Goal: Book appointment/travel/reservation

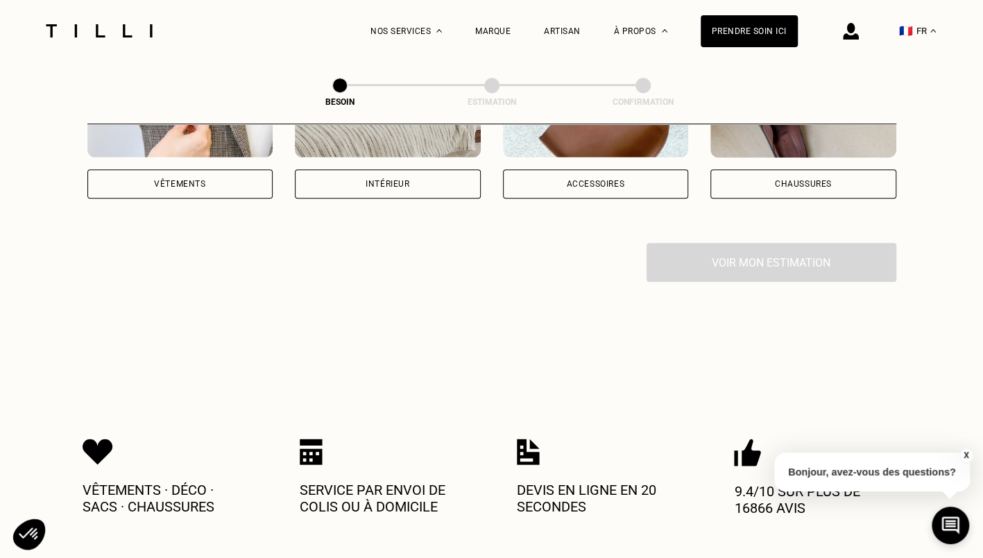
scroll to position [227, 0]
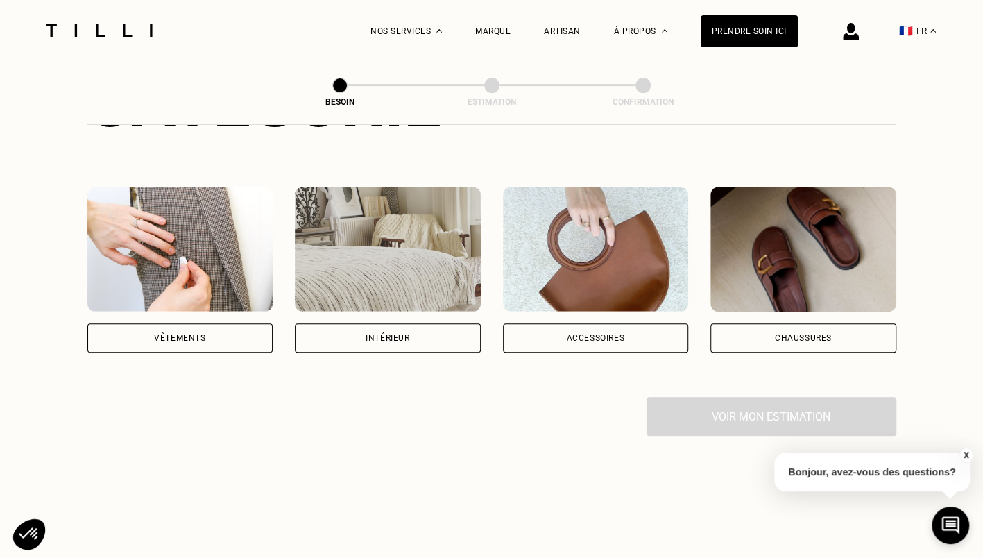
click at [210, 323] on div "Vêtements" at bounding box center [180, 337] width 186 height 29
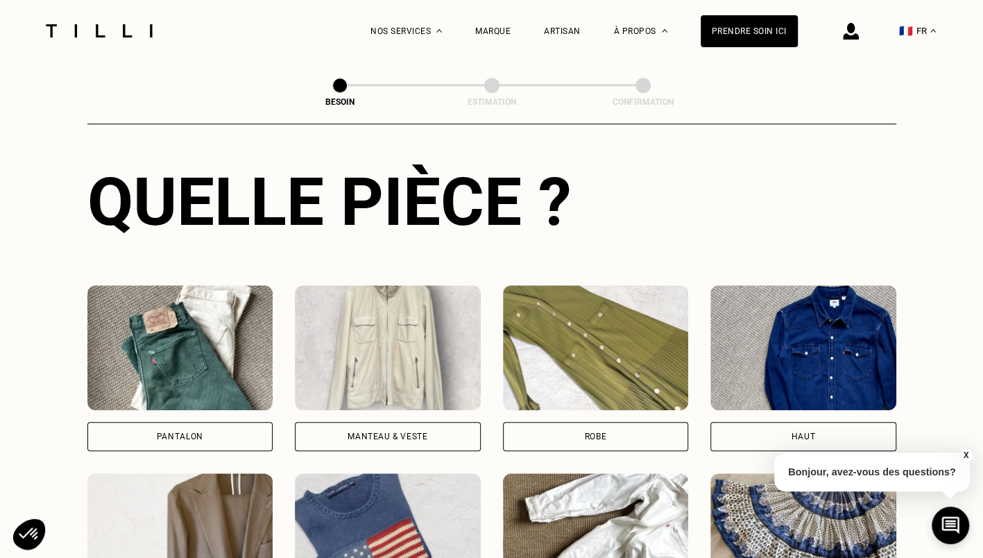
scroll to position [534, 0]
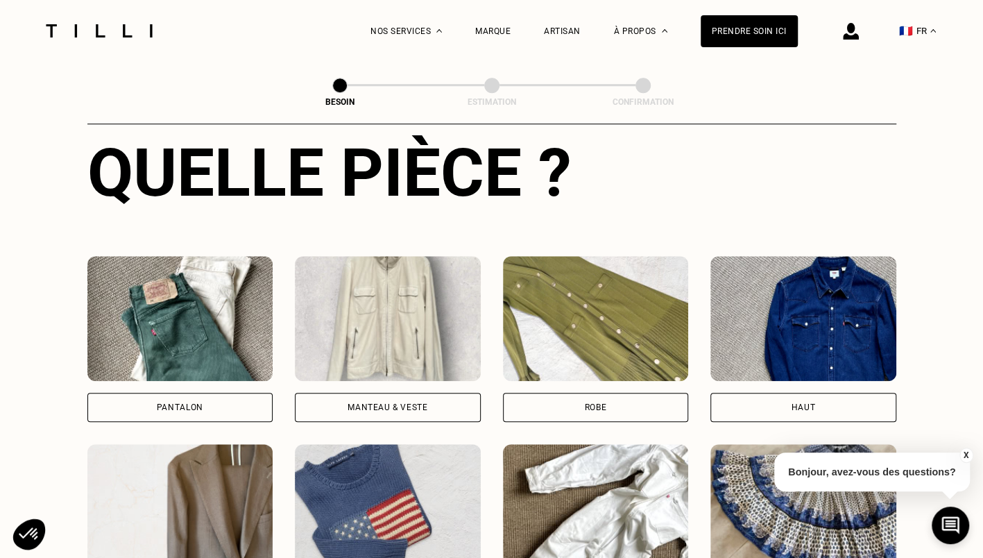
click at [196, 407] on div "Pantalon" at bounding box center [180, 407] width 186 height 29
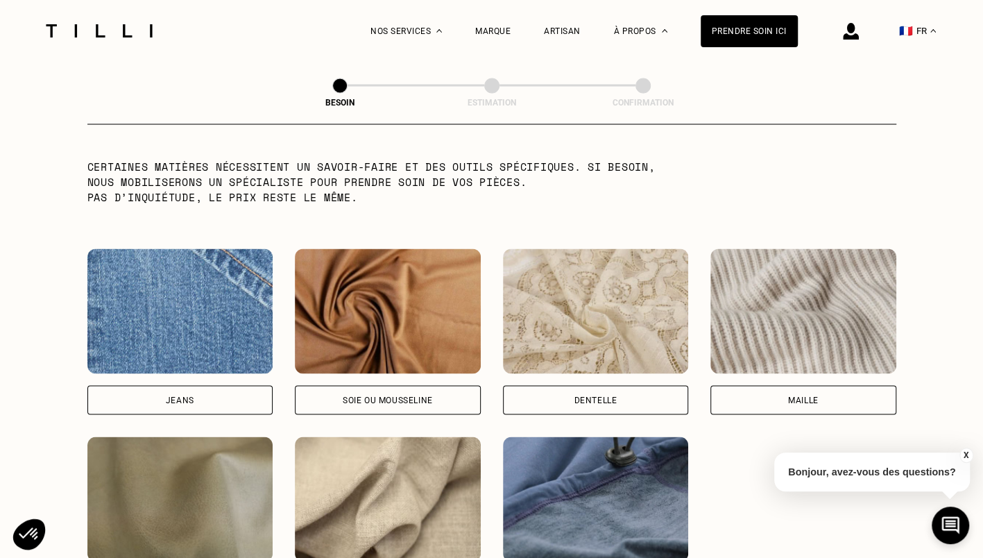
scroll to position [1390, 0]
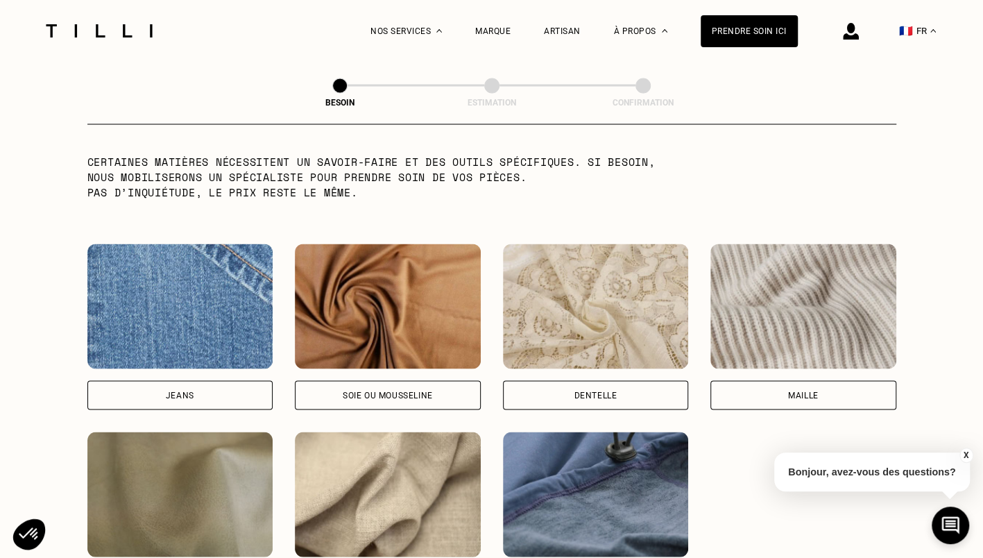
click at [214, 380] on div "Jeans" at bounding box center [180, 394] width 186 height 29
select select "FR"
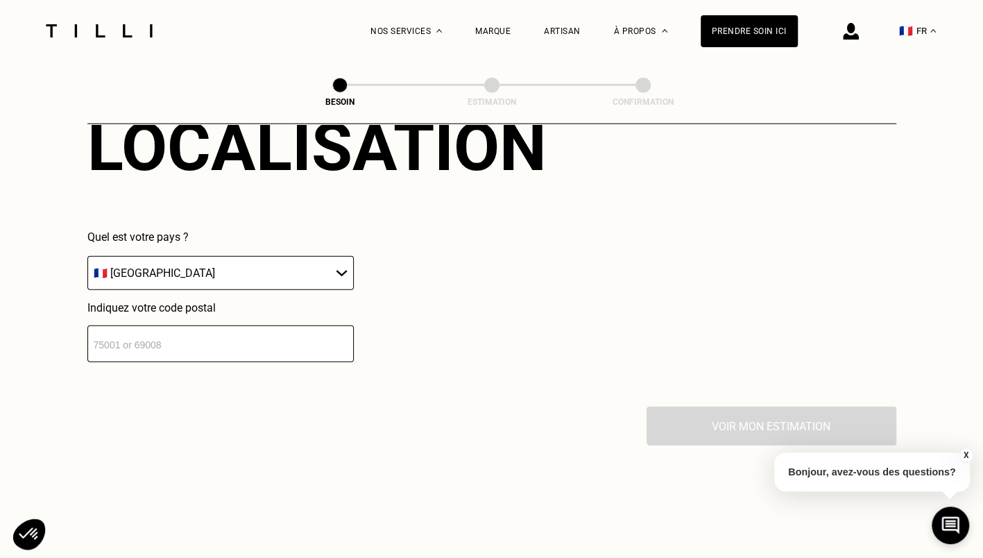
scroll to position [1967, 0]
click at [288, 262] on select "🇩🇪 [GEOGRAPHIC_DATA] 🇦🇹 [GEOGRAPHIC_DATA] 🇧🇪 [GEOGRAPHIC_DATA] 🇧🇬 Bulgarie 🇨🇾 C…" at bounding box center [220, 274] width 266 height 34
click at [273, 340] on input "number" at bounding box center [220, 344] width 266 height 37
type input "92320"
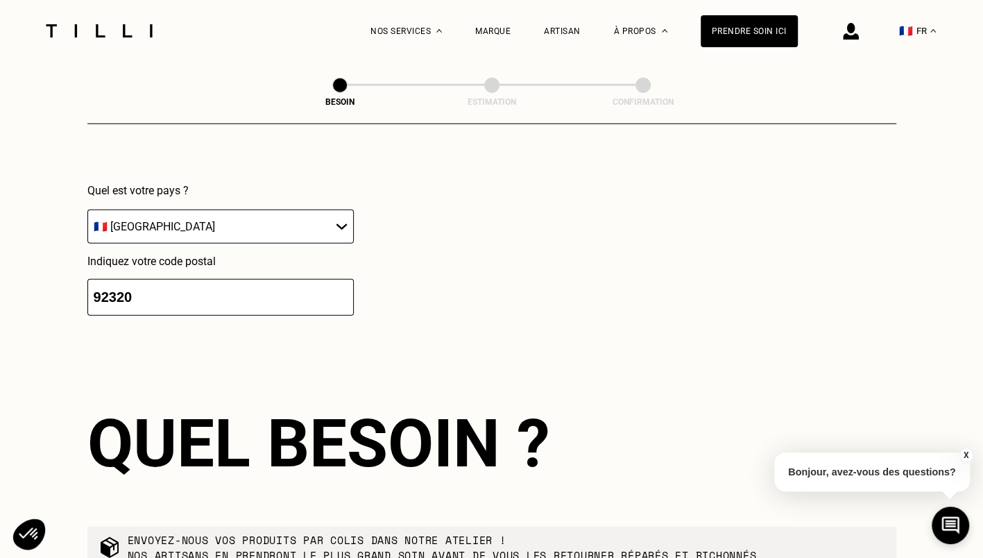
scroll to position [2208, 0]
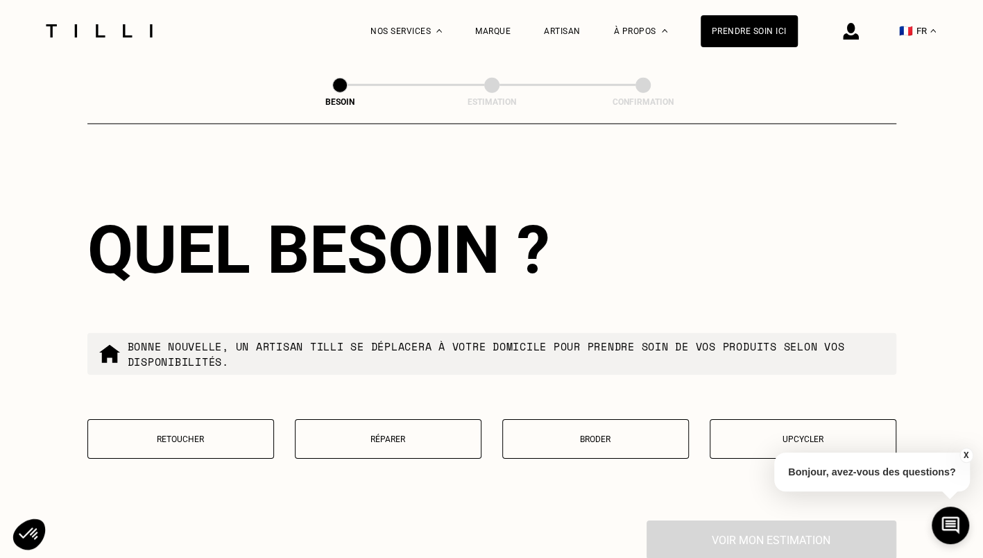
click at [407, 434] on p "Réparer" at bounding box center [387, 439] width 171 height 10
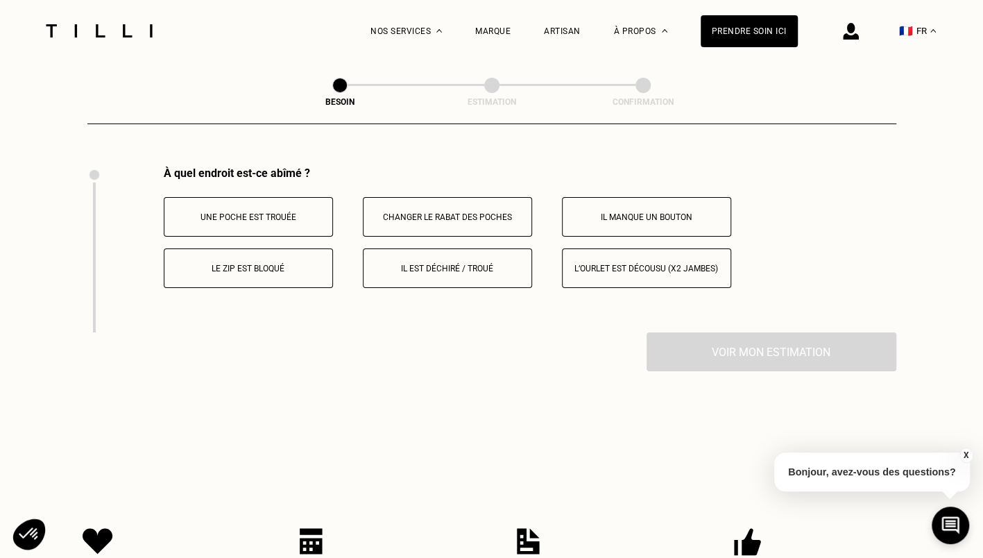
scroll to position [2564, 0]
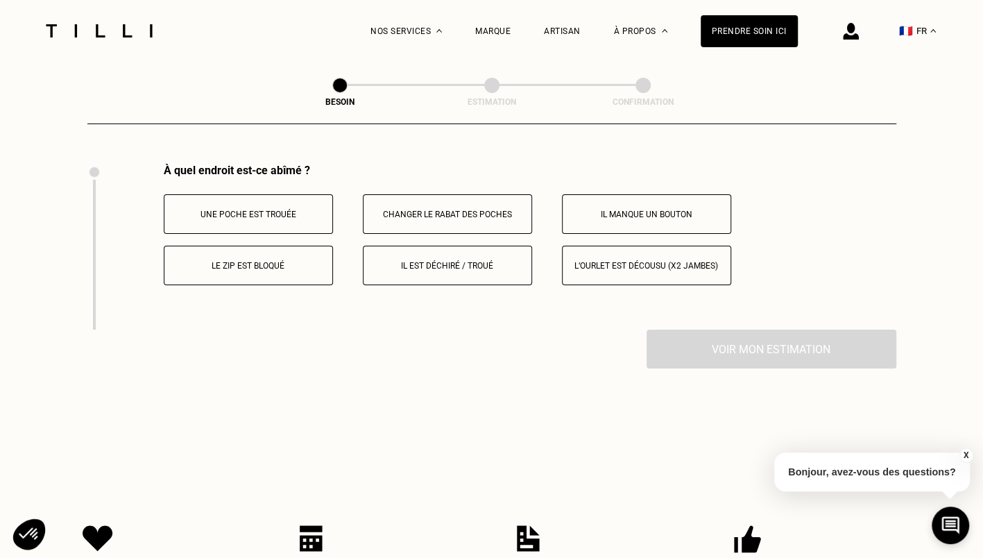
click at [458, 250] on button "Il est déchiré / troué" at bounding box center [447, 266] width 169 height 40
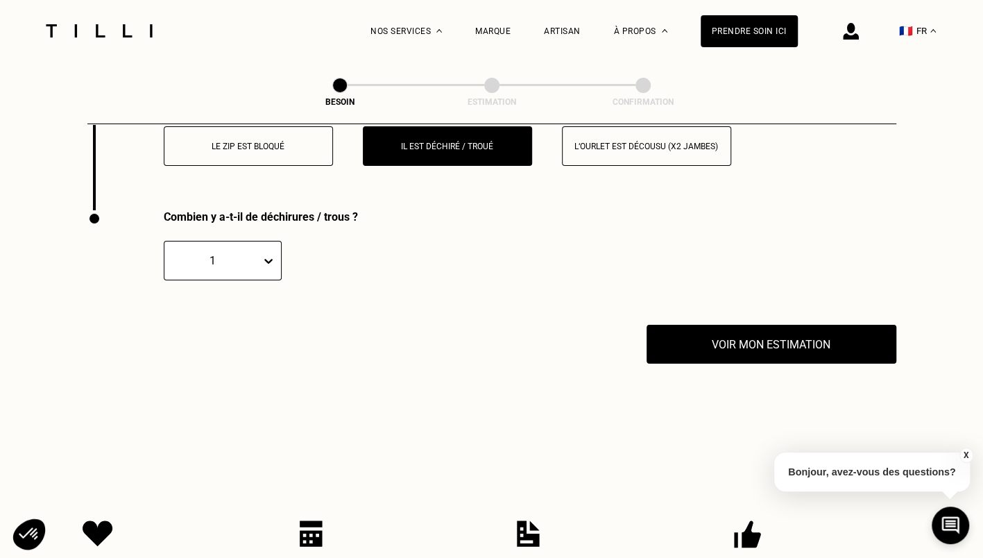
scroll to position [2730, 0]
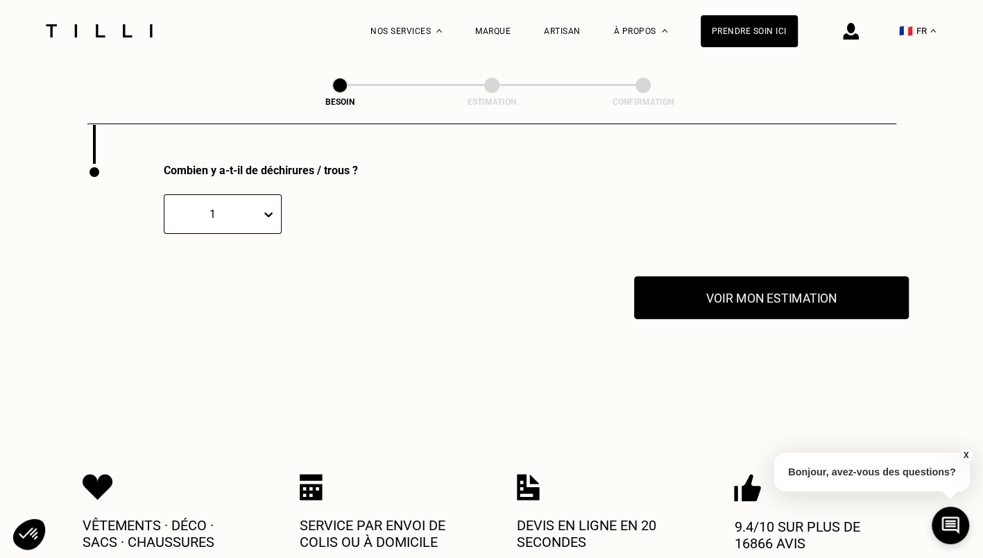
click at [734, 299] on button "Voir mon estimation" at bounding box center [771, 297] width 275 height 43
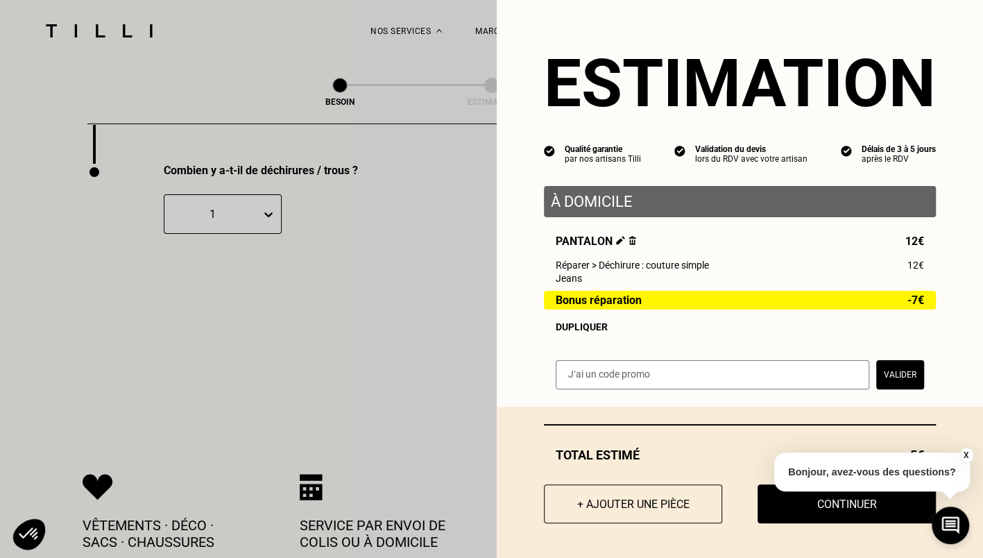
scroll to position [5, 0]
click at [968, 455] on button "X" at bounding box center [966, 454] width 14 height 15
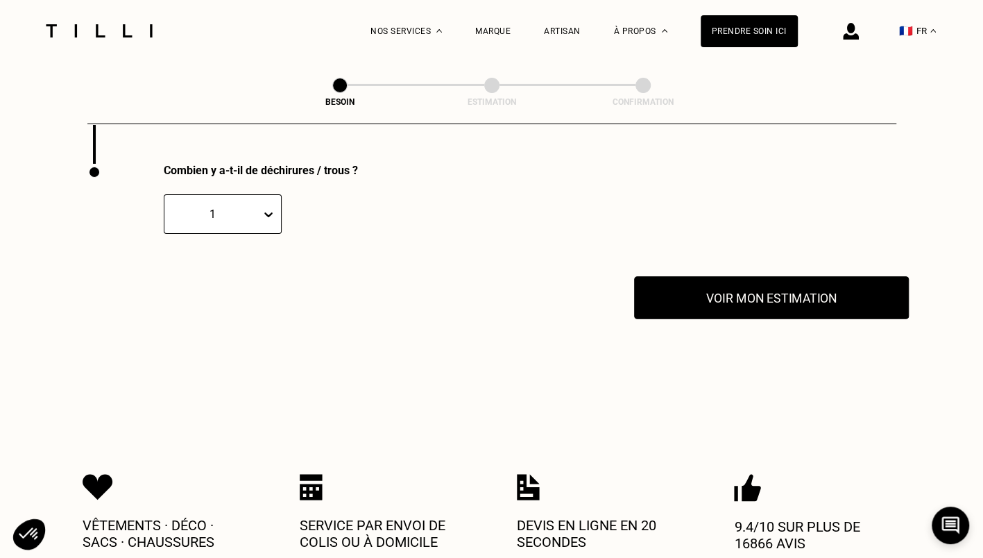
click at [769, 289] on button "Voir mon estimation" at bounding box center [771, 297] width 275 height 43
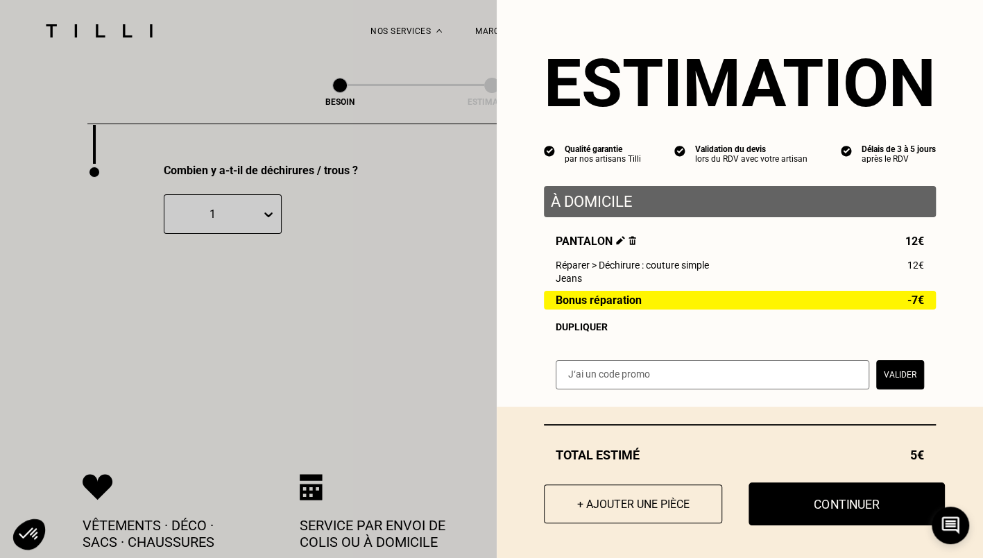
click at [827, 512] on button "Continuer" at bounding box center [847, 503] width 196 height 43
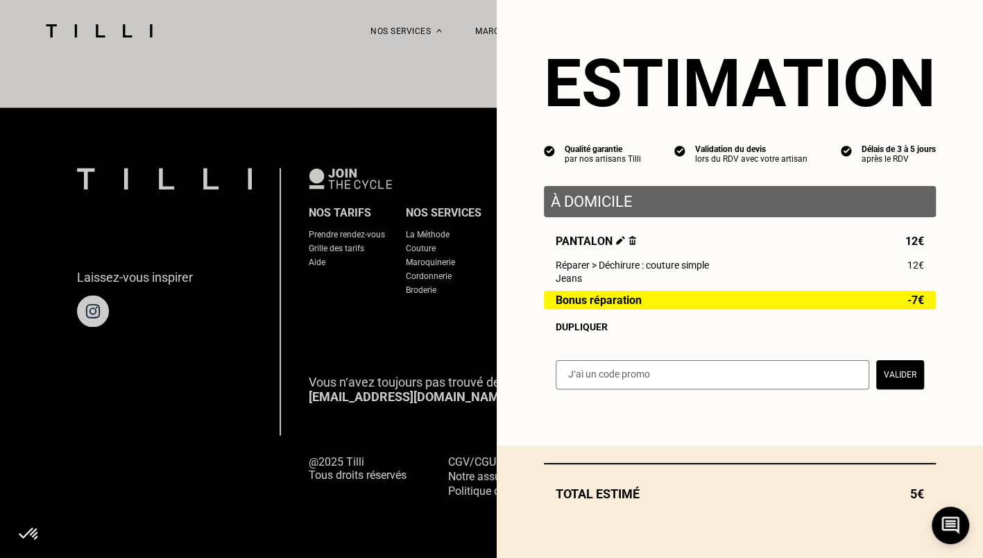
scroll to position [848, 0]
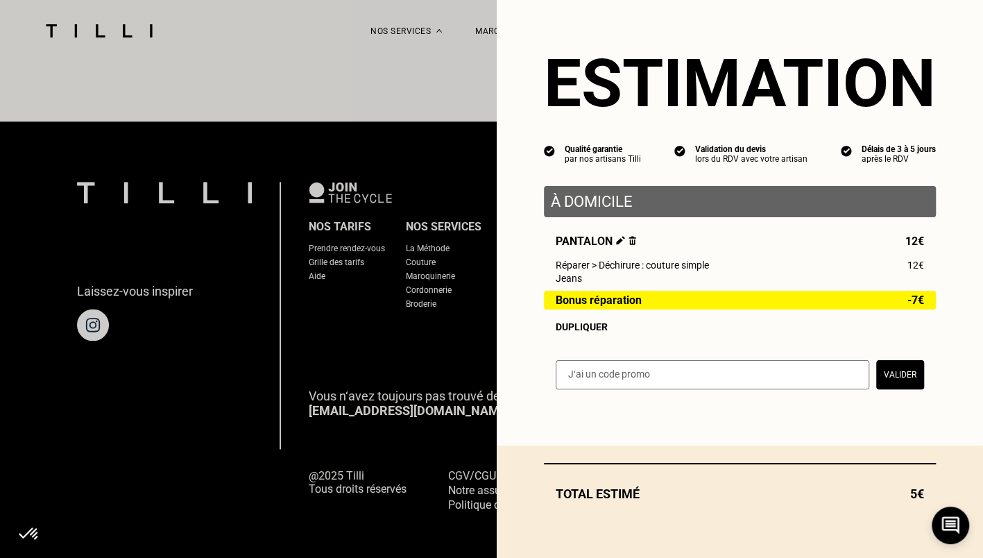
select select "FR"
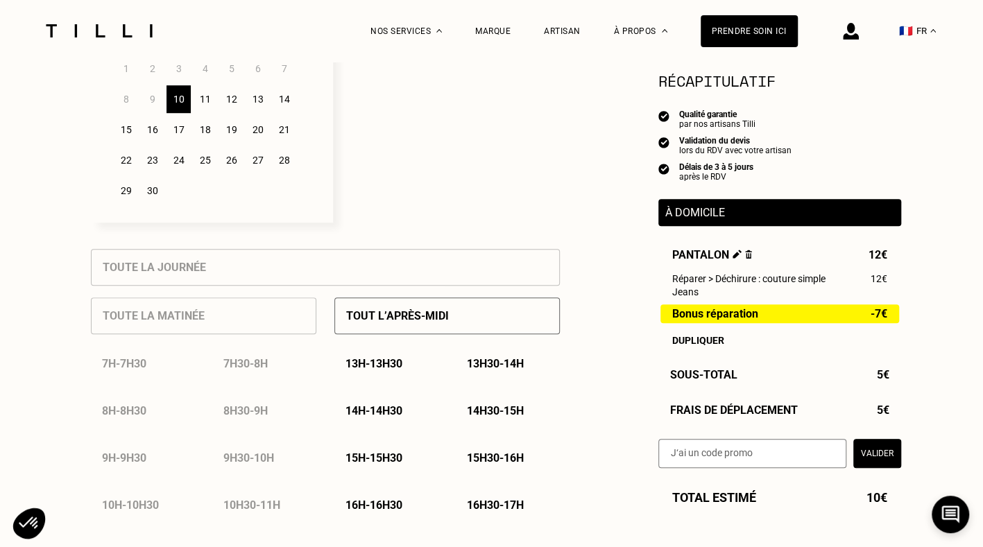
scroll to position [477, 0]
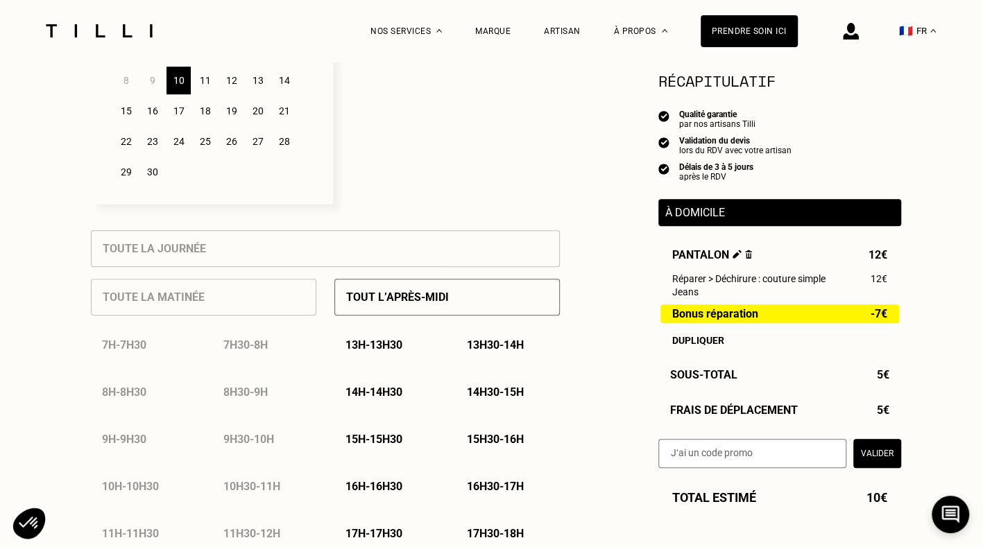
click at [400, 300] on p "Tout l’après-midi" at bounding box center [397, 297] width 103 height 13
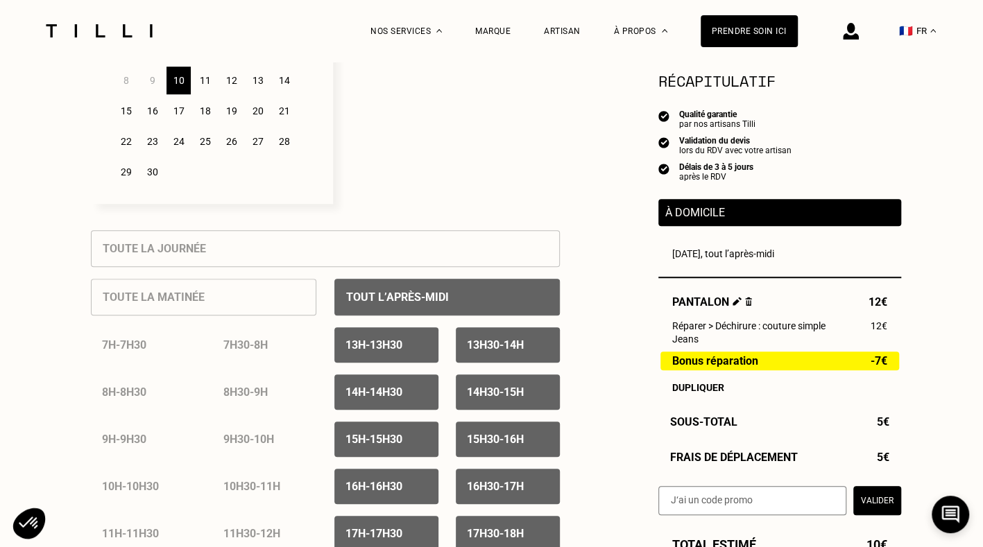
click at [436, 352] on div "13h - 13h30" at bounding box center [386, 344] width 104 height 35
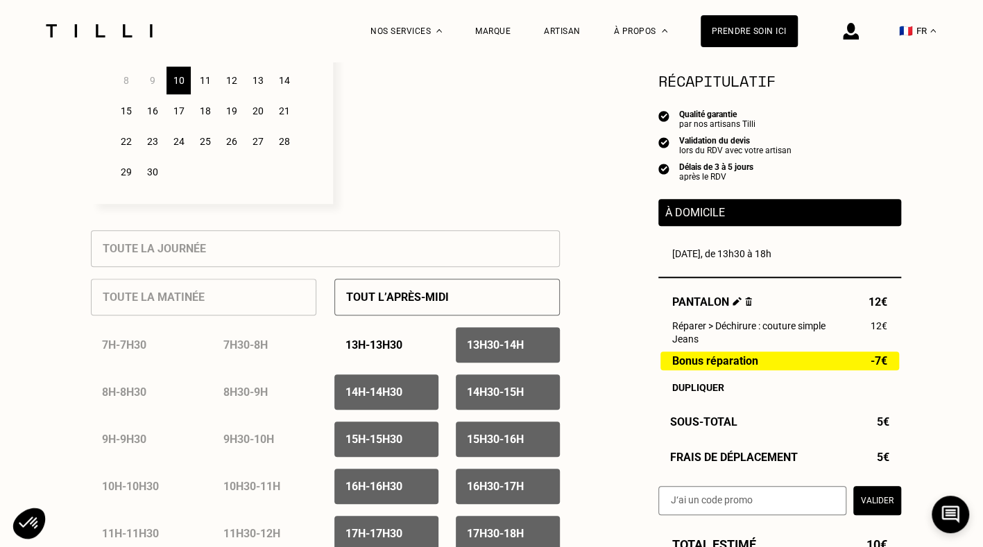
click at [437, 294] on p "Tout l’après-midi" at bounding box center [397, 297] width 103 height 13
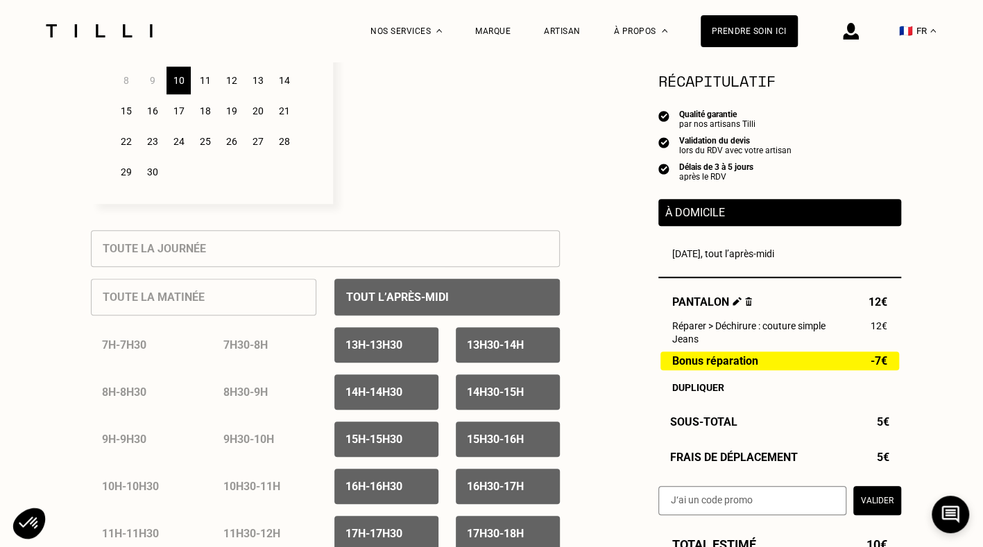
click at [520, 297] on div "Tout l’après-midi" at bounding box center [446, 297] width 225 height 37
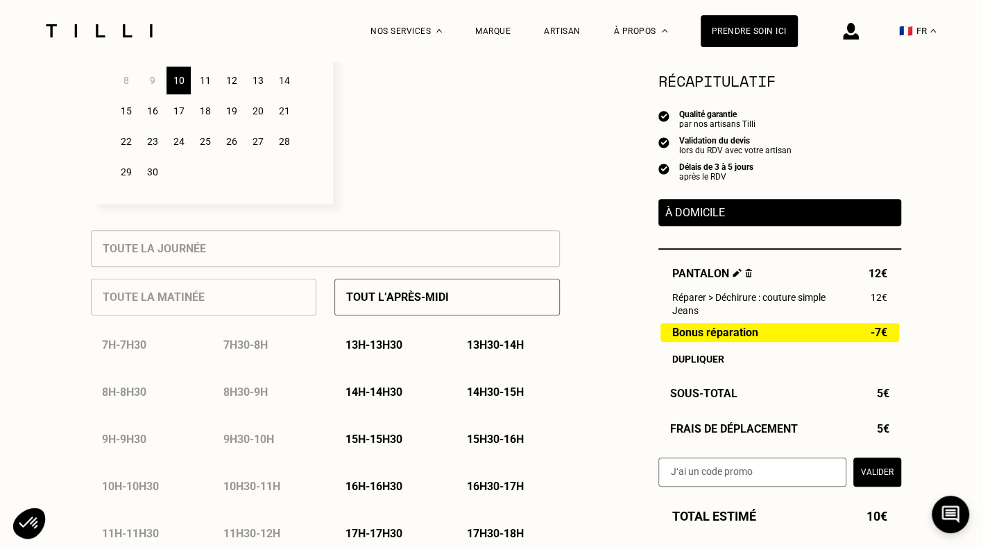
scroll to position [365, 0]
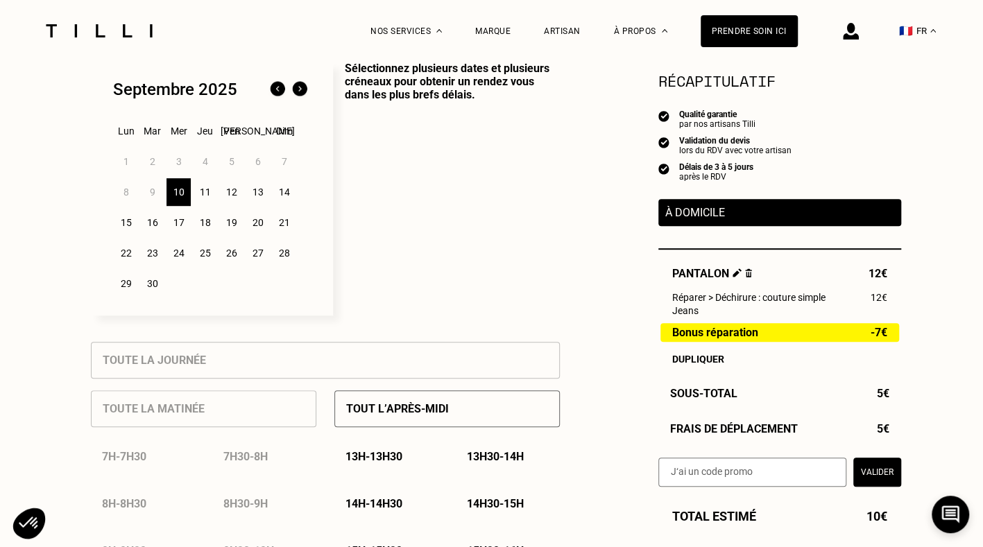
click at [234, 193] on div "12" at bounding box center [231, 192] width 24 height 28
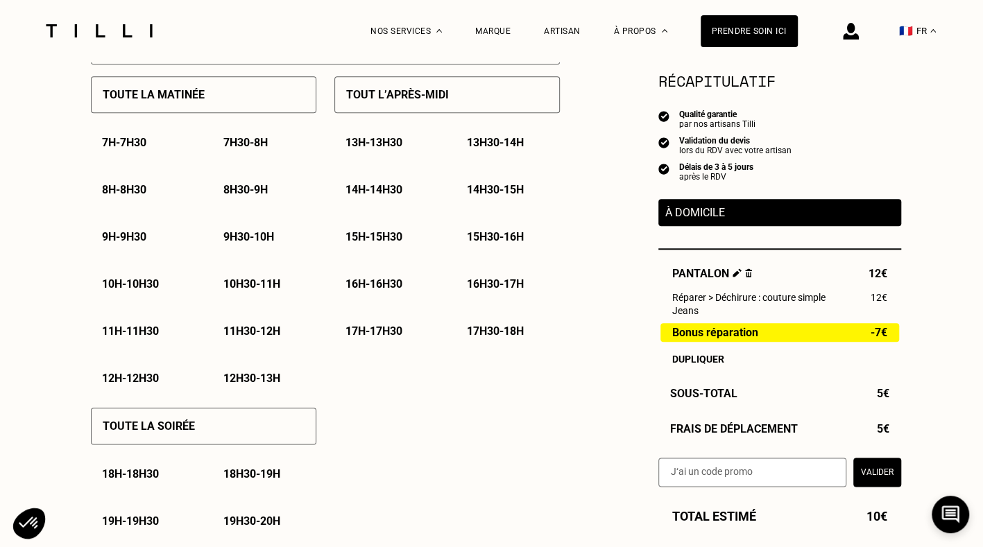
scroll to position [680, 0]
click at [147, 380] on p "12h - 12h30" at bounding box center [130, 377] width 57 height 13
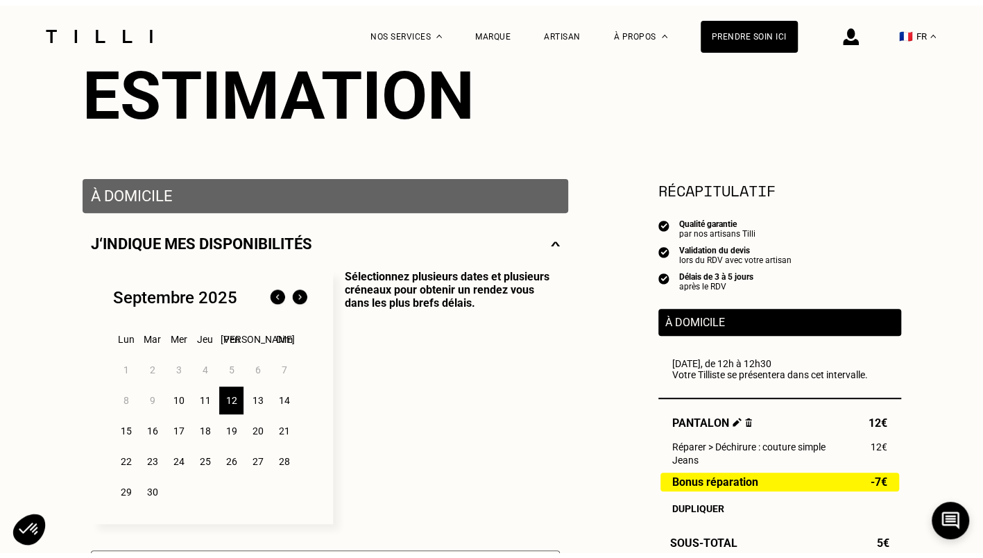
scroll to position [0, 0]
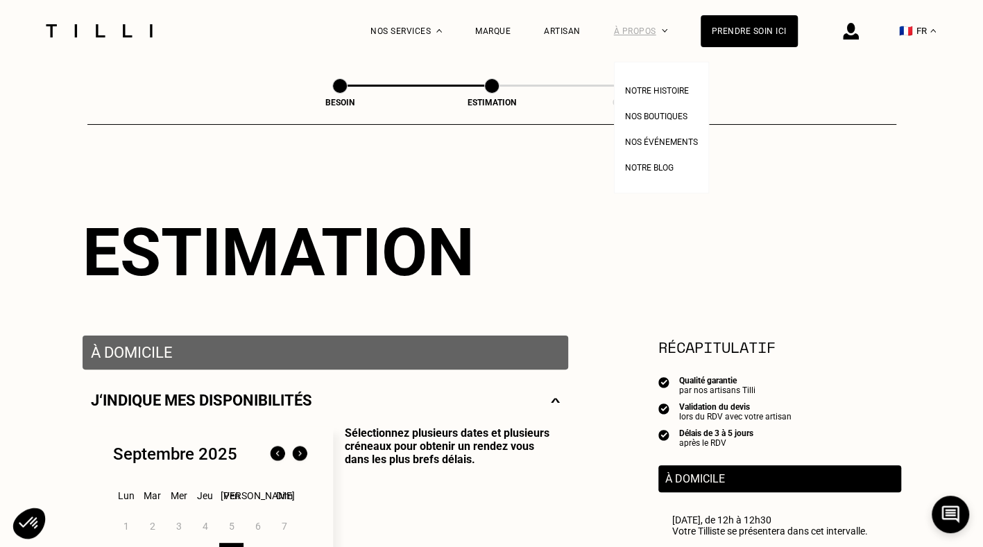
click at [667, 39] on div "À propos" at bounding box center [640, 31] width 53 height 62
click at [665, 116] on span "Nos boutiques" at bounding box center [656, 117] width 62 height 10
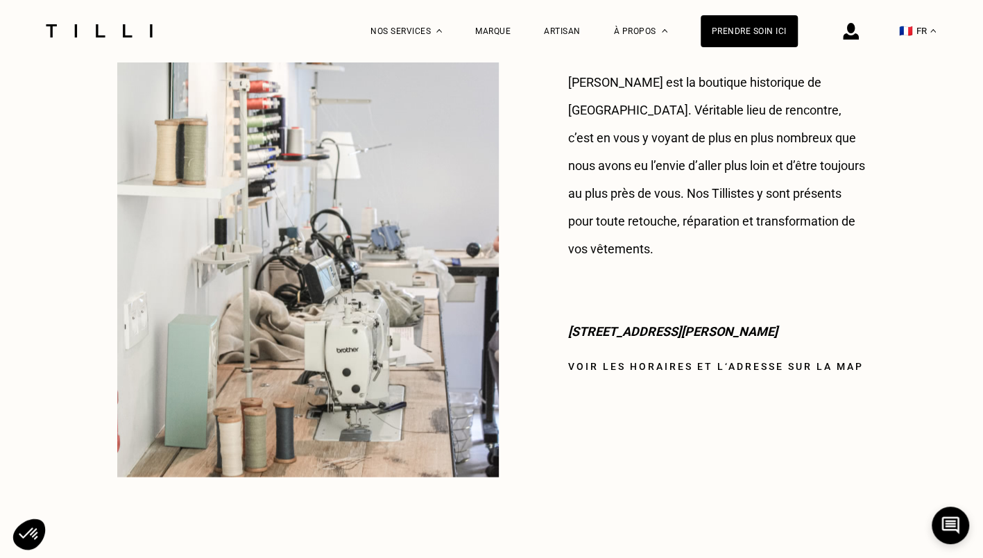
scroll to position [1183, 0]
